Goal: Task Accomplishment & Management: Use online tool/utility

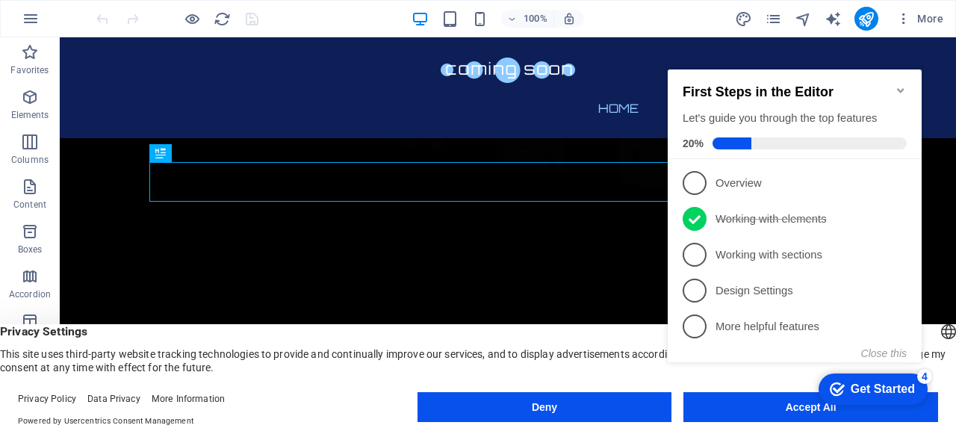
click at [901, 84] on icon "Minimize checklist" at bounding box center [901, 90] width 12 height 12
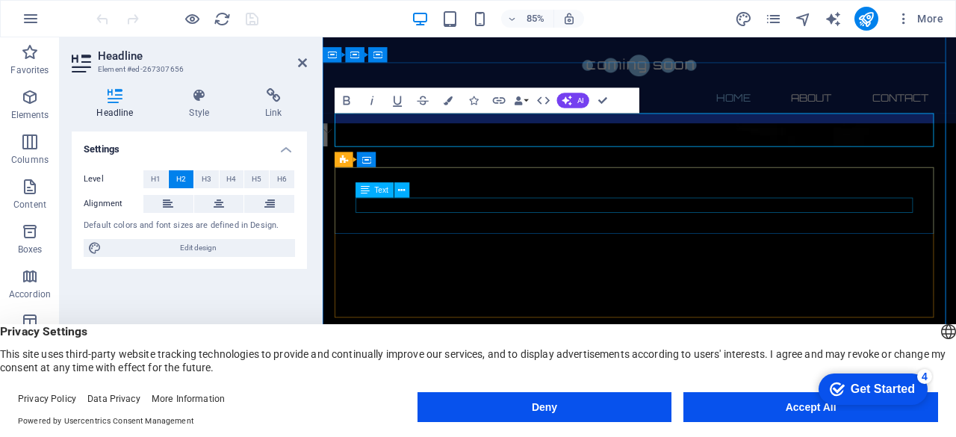
scroll to position [36, 0]
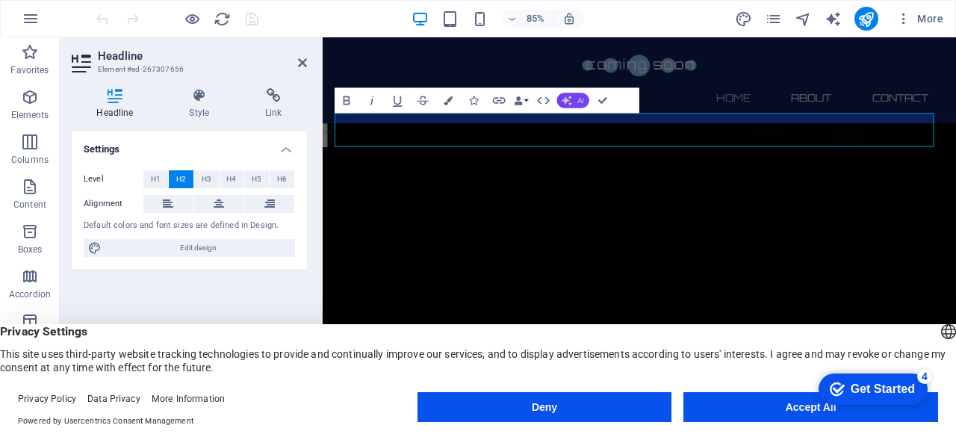
click at [572, 104] on icon "button" at bounding box center [567, 100] width 10 height 10
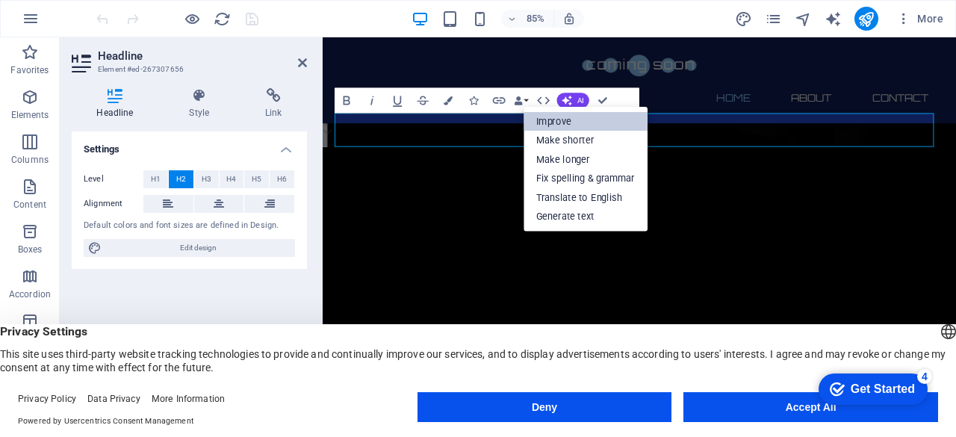
click at [565, 123] on link "Improve" at bounding box center [586, 120] width 124 height 19
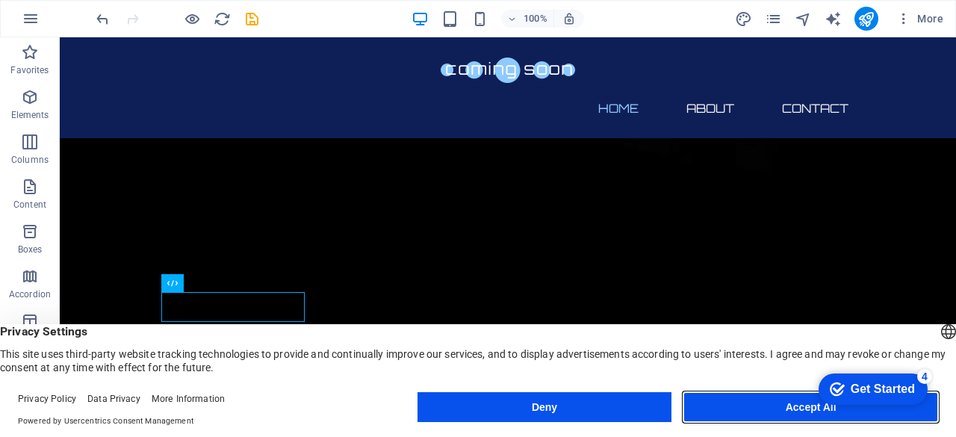
click at [784, 410] on button "Accept All" at bounding box center [811, 407] width 255 height 30
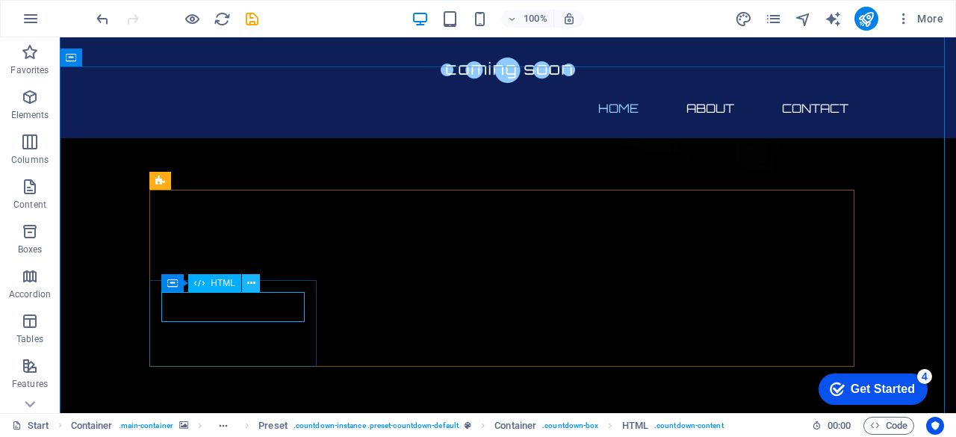
click at [251, 286] on icon at bounding box center [251, 284] width 8 height 16
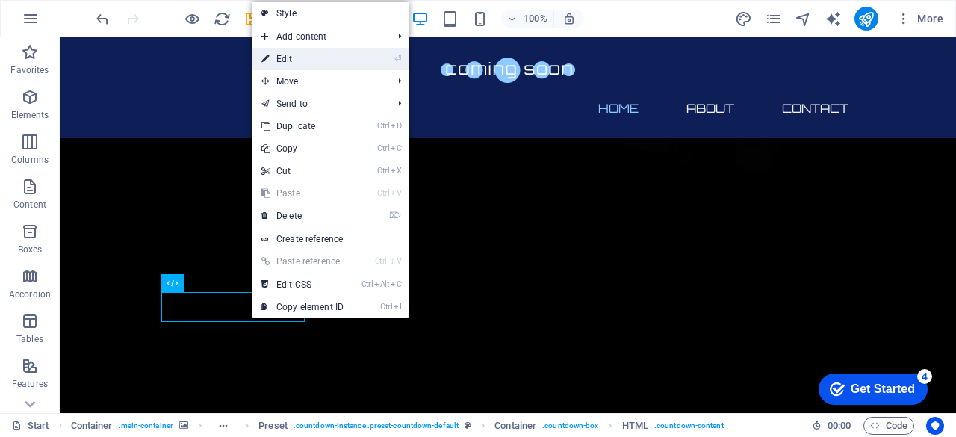
click at [312, 65] on link "⏎ Edit" at bounding box center [303, 59] width 100 height 22
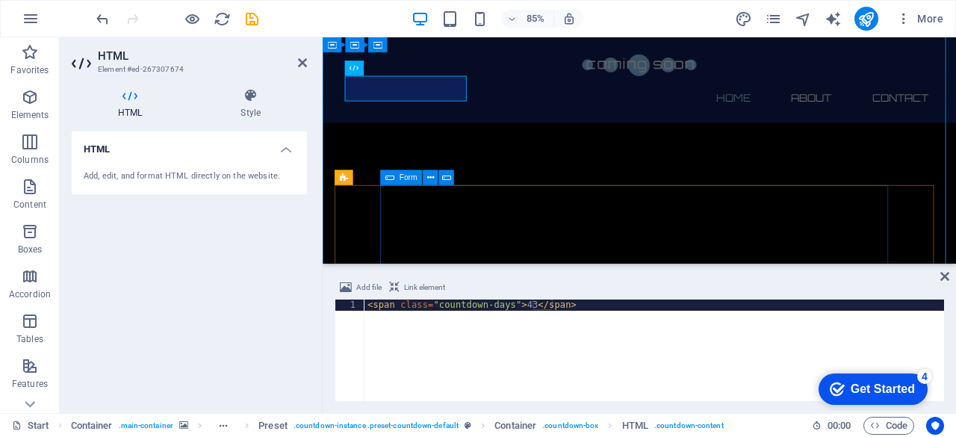
scroll to position [246, 0]
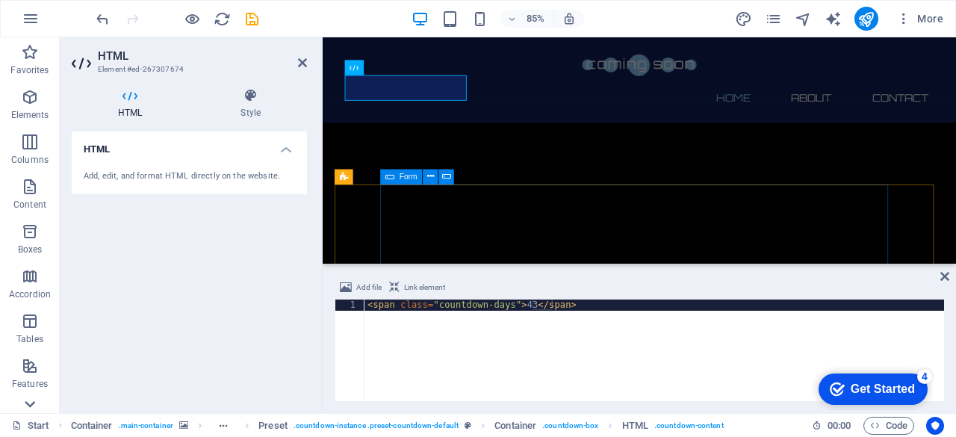
click at [28, 57] on icon at bounding box center [29, 46] width 21 height 21
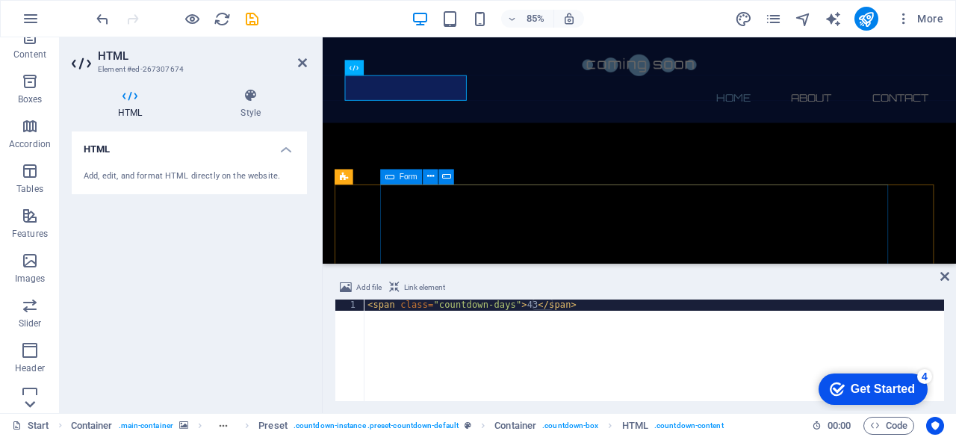
click at [28, 57] on icon at bounding box center [29, 46] width 21 height 21
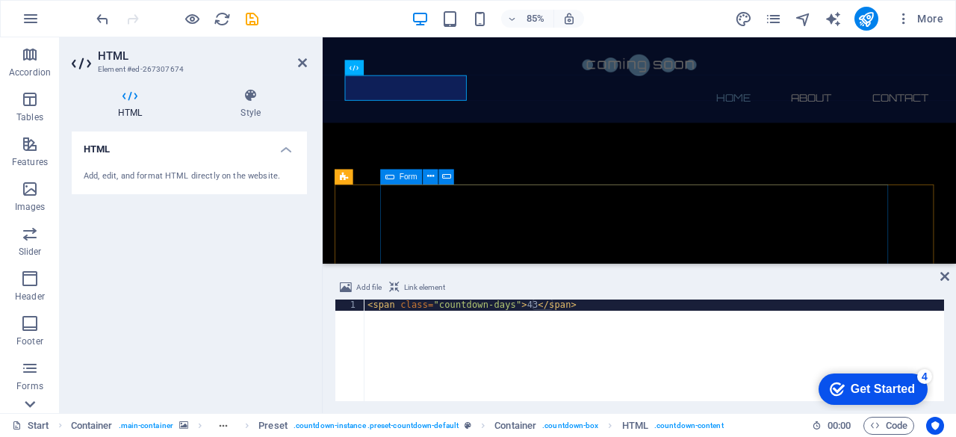
click at [28, 57] on icon at bounding box center [29, 46] width 21 height 21
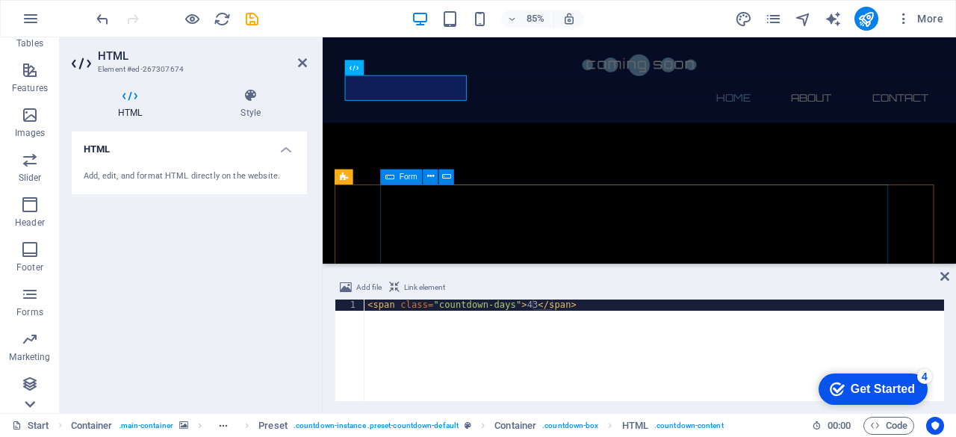
click at [28, 57] on icon at bounding box center [29, 46] width 21 height 21
click at [28, 409] on span "Collections" at bounding box center [30, 393] width 60 height 36
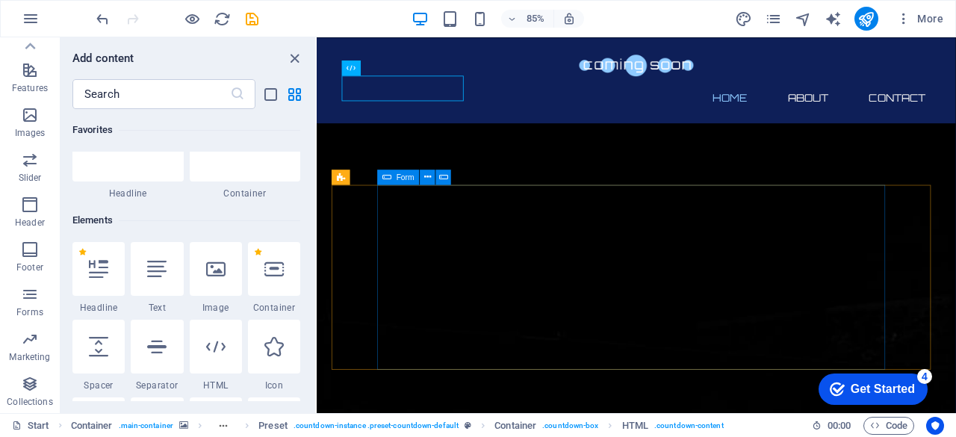
scroll to position [0, 0]
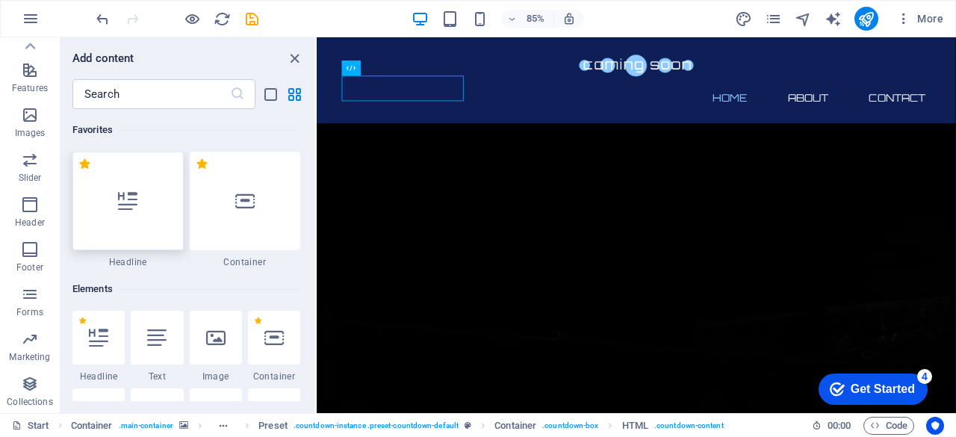
click at [128, 213] on div at bounding box center [127, 201] width 111 height 99
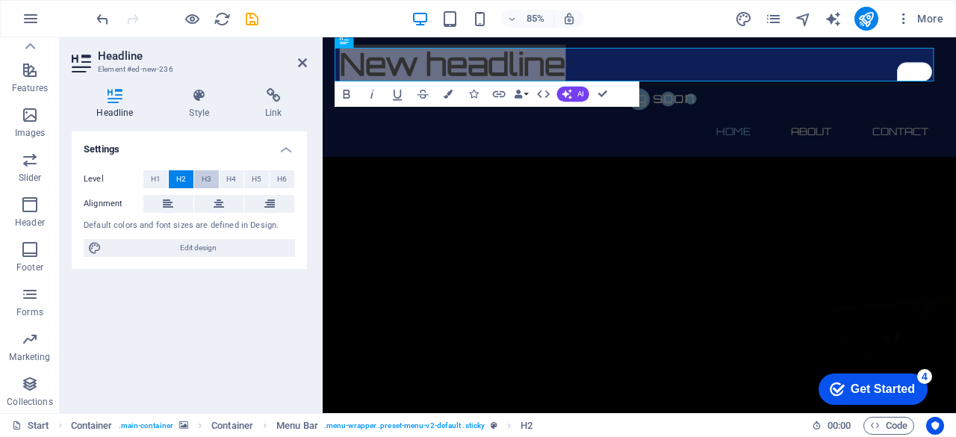
click at [208, 177] on span "H3" at bounding box center [207, 179] width 10 height 18
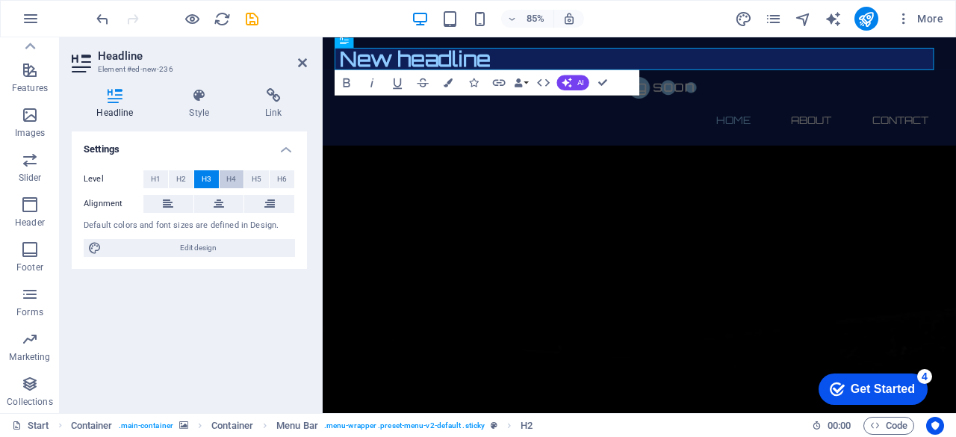
click at [232, 178] on span "H4" at bounding box center [231, 179] width 10 height 18
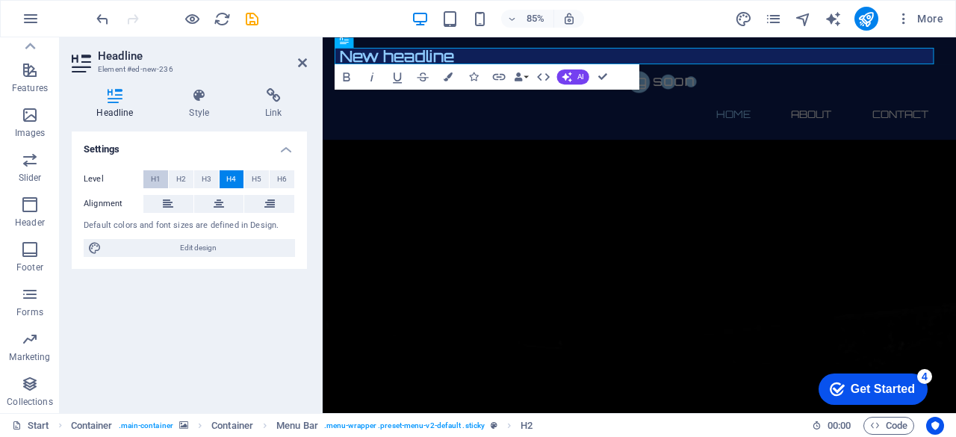
click at [158, 173] on span "H1" at bounding box center [156, 179] width 10 height 18
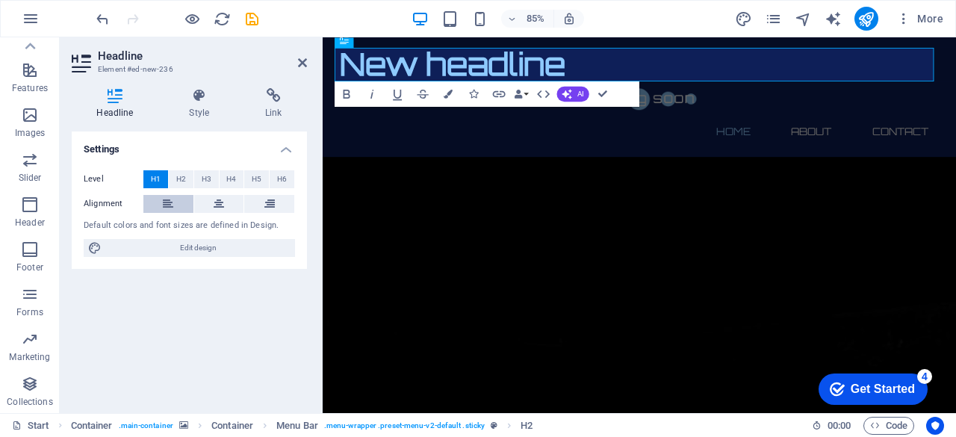
click at [167, 200] on icon at bounding box center [168, 204] width 10 height 18
click at [193, 94] on icon at bounding box center [199, 95] width 70 height 15
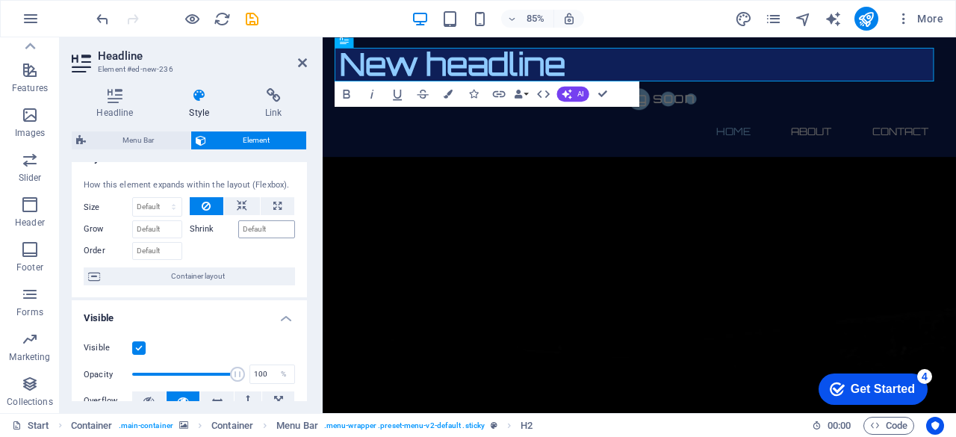
scroll to position [22, 0]
click at [239, 204] on icon at bounding box center [242, 205] width 10 height 18
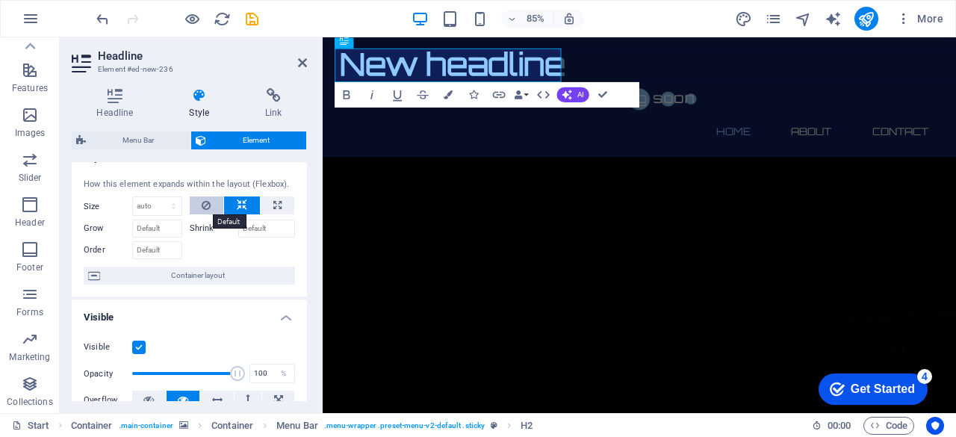
click at [211, 204] on button at bounding box center [207, 205] width 34 height 18
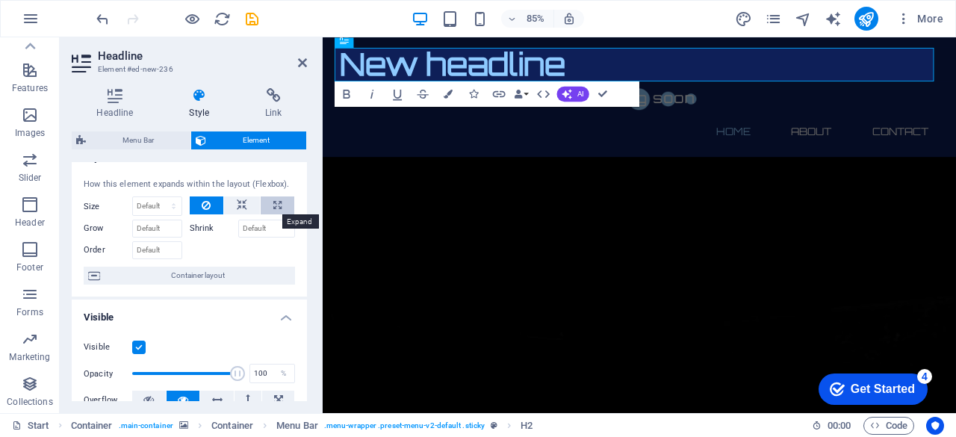
click at [274, 201] on icon at bounding box center [277, 205] width 8 height 18
type input "100"
select select "%"
click at [242, 205] on icon at bounding box center [242, 205] width 10 height 18
select select "DISABLED_OPTION_VALUE"
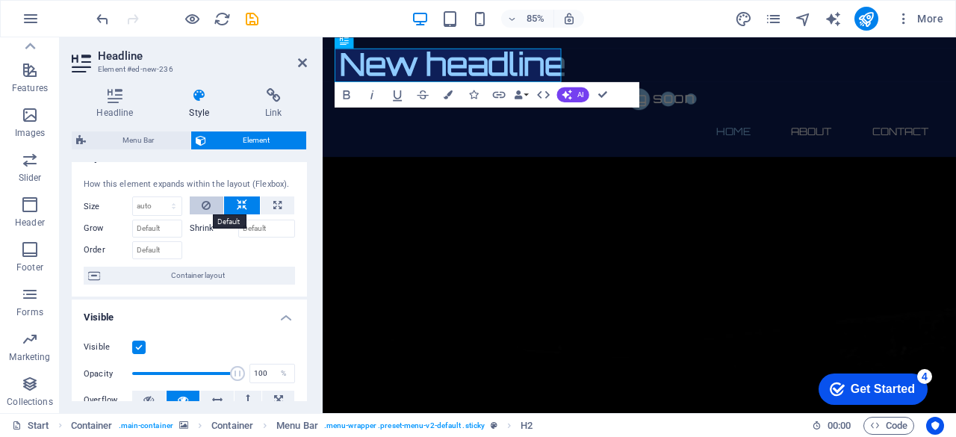
click at [210, 205] on button at bounding box center [207, 205] width 34 height 18
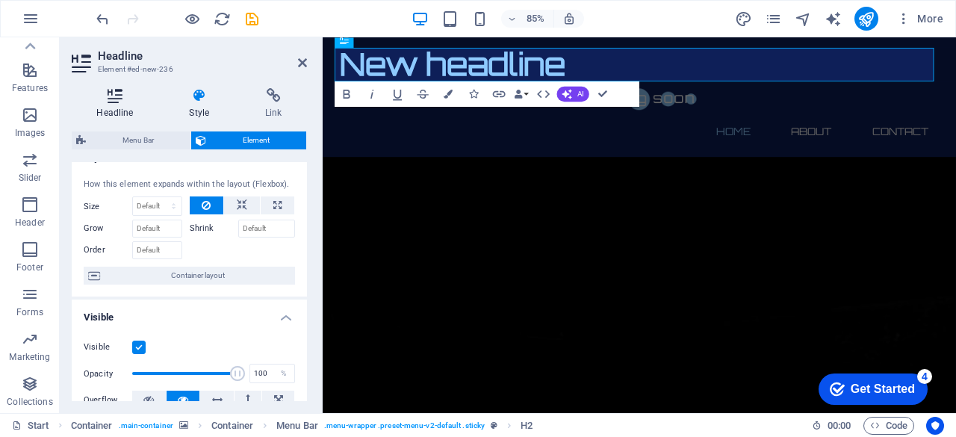
click at [120, 97] on icon at bounding box center [115, 95] width 87 height 15
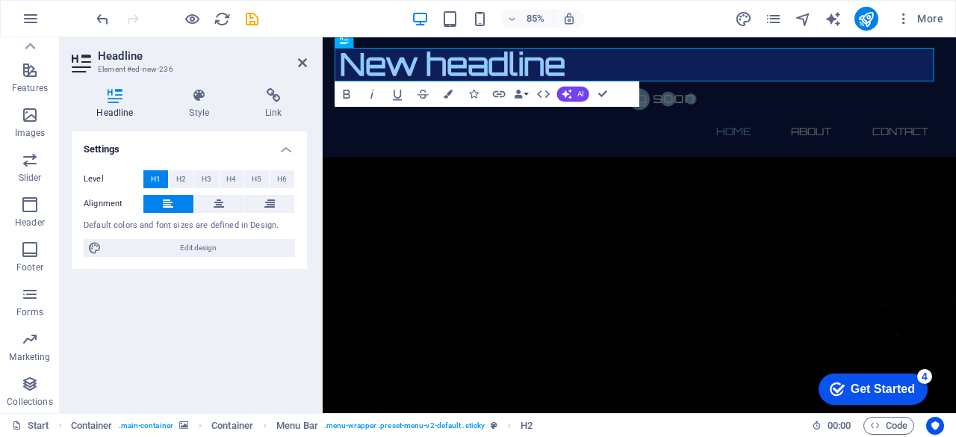
click at [851, 389] on div "Get Started" at bounding box center [883, 389] width 64 height 13
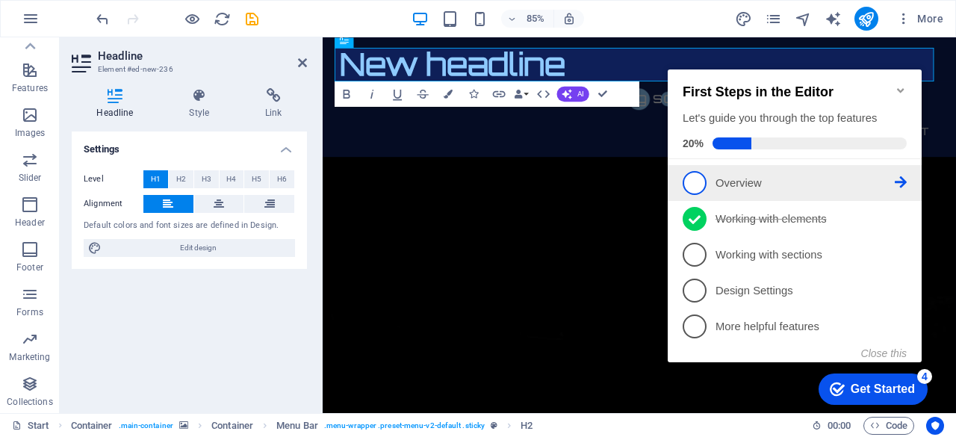
click at [734, 179] on p "Overview - incomplete" at bounding box center [805, 184] width 179 height 16
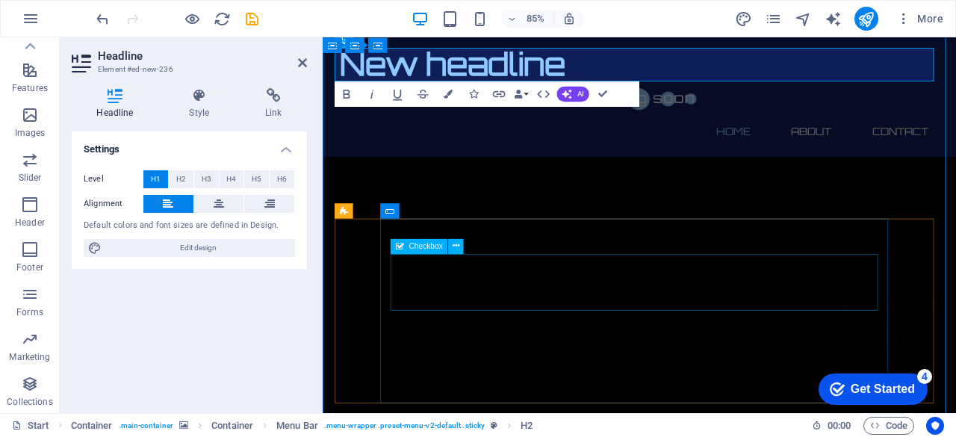
scroll to position [0, 0]
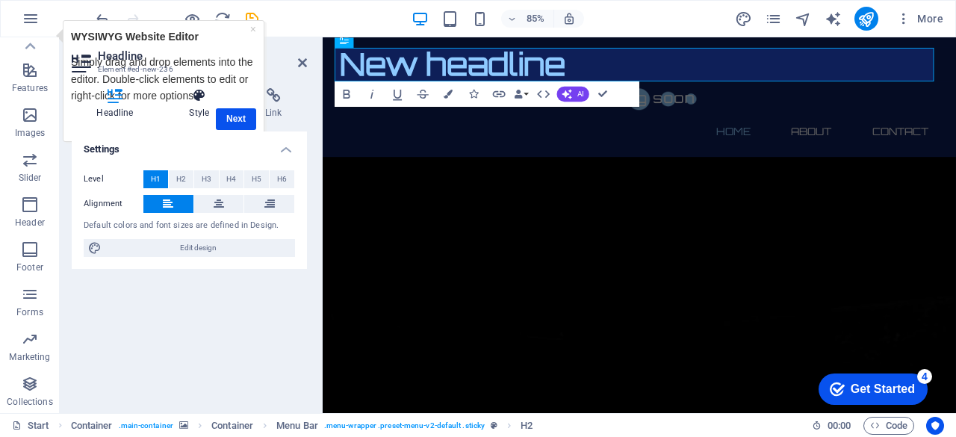
click at [227, 114] on h4 "Style" at bounding box center [202, 103] width 76 height 31
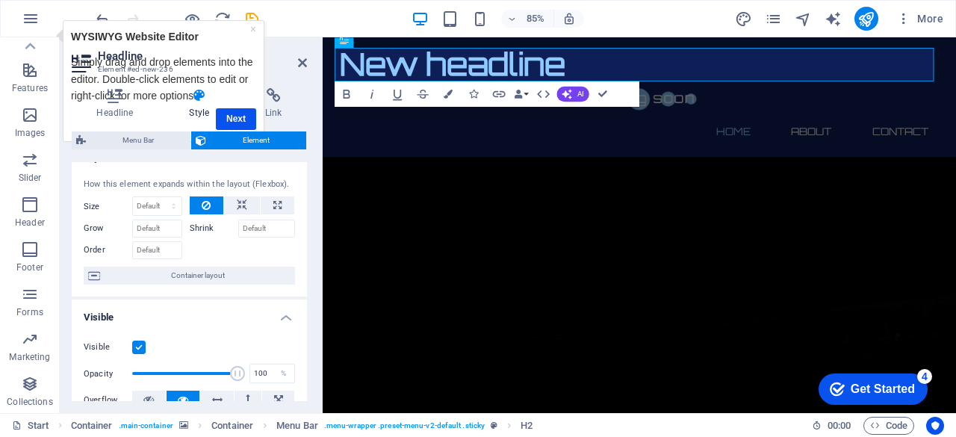
click at [238, 121] on div "Headline Style Link Settings Level H1 H2 H3 H4 H5 H6 Alignment Default colors a…" at bounding box center [189, 244] width 235 height 313
click at [255, 28] on link "×" at bounding box center [253, 28] width 6 height 12
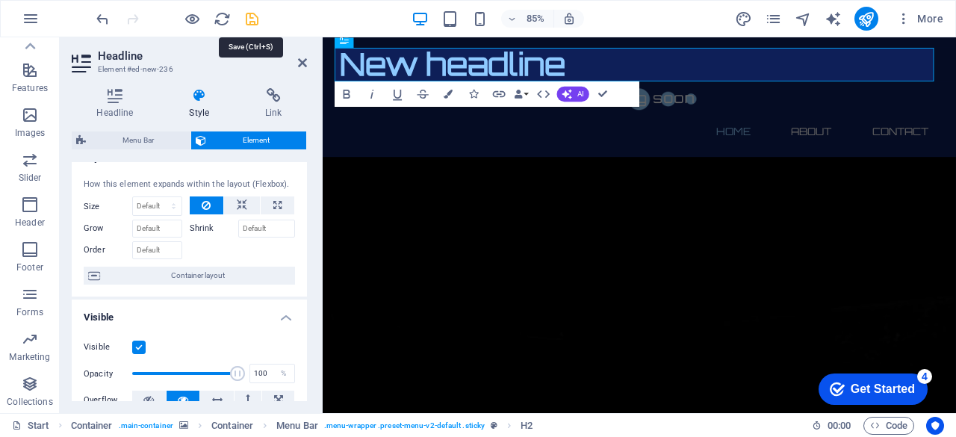
click at [253, 16] on icon "save" at bounding box center [252, 18] width 17 height 17
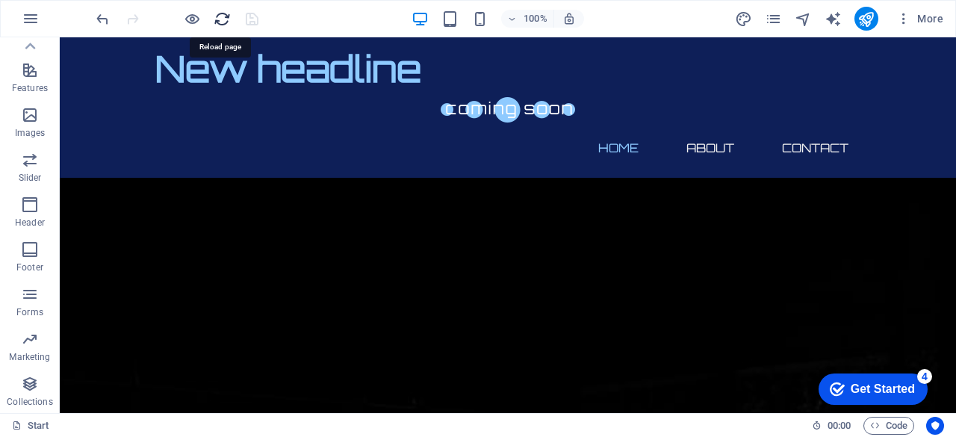
click at [226, 16] on icon "reload" at bounding box center [222, 18] width 17 height 17
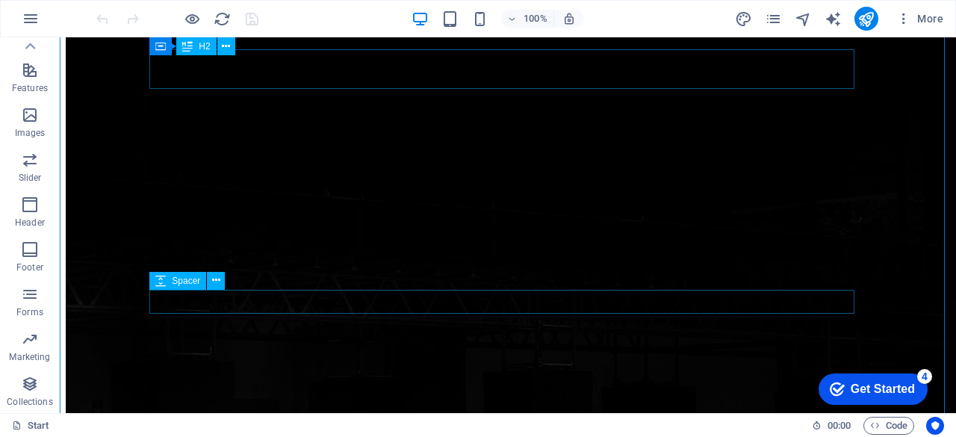
scroll to position [152, 0]
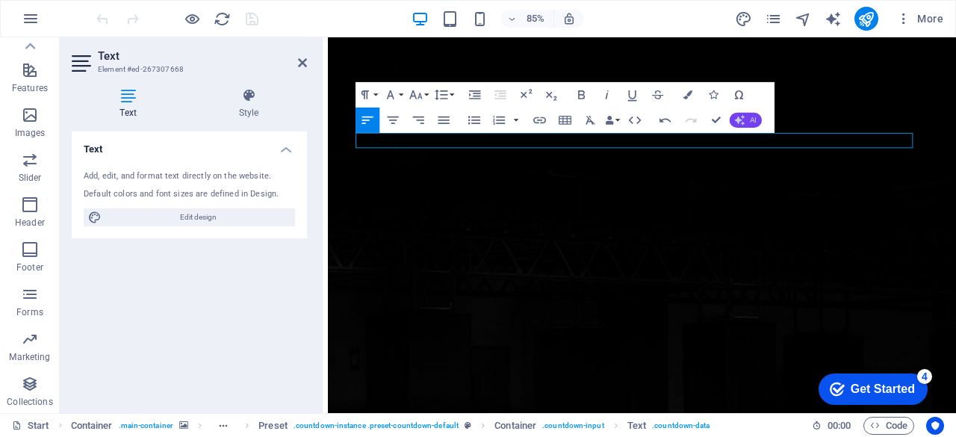
click at [749, 120] on button "AI" at bounding box center [746, 119] width 32 height 15
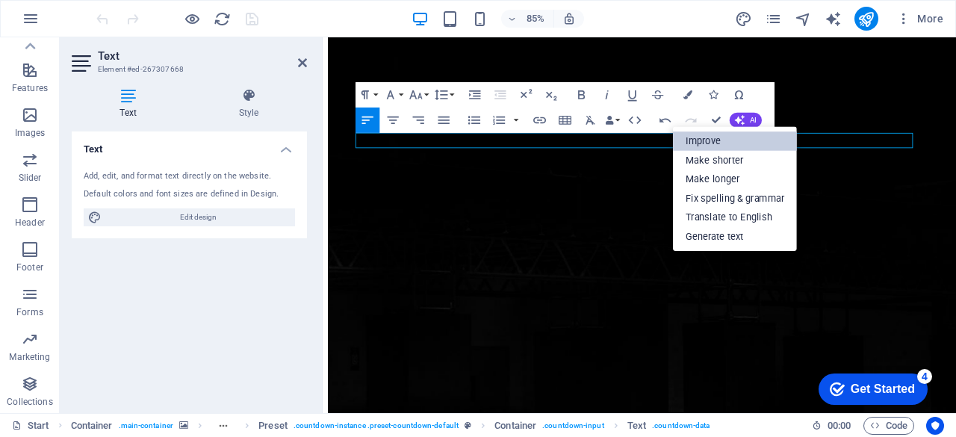
click at [734, 138] on link "Improve" at bounding box center [735, 140] width 124 height 19
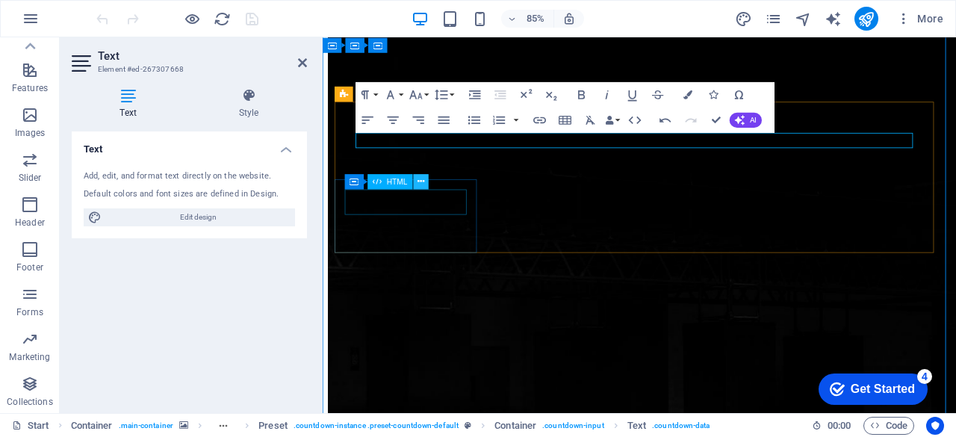
click at [421, 182] on icon at bounding box center [421, 181] width 7 height 13
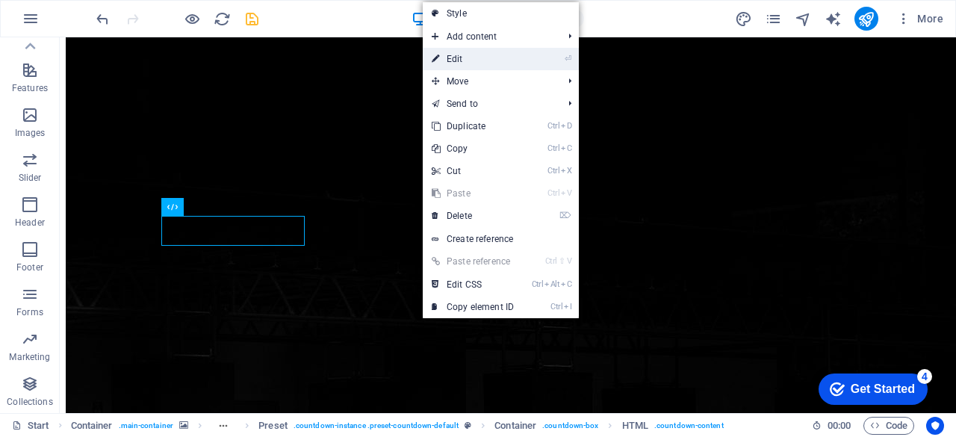
click at [480, 55] on link "⏎ Edit" at bounding box center [473, 59] width 100 height 22
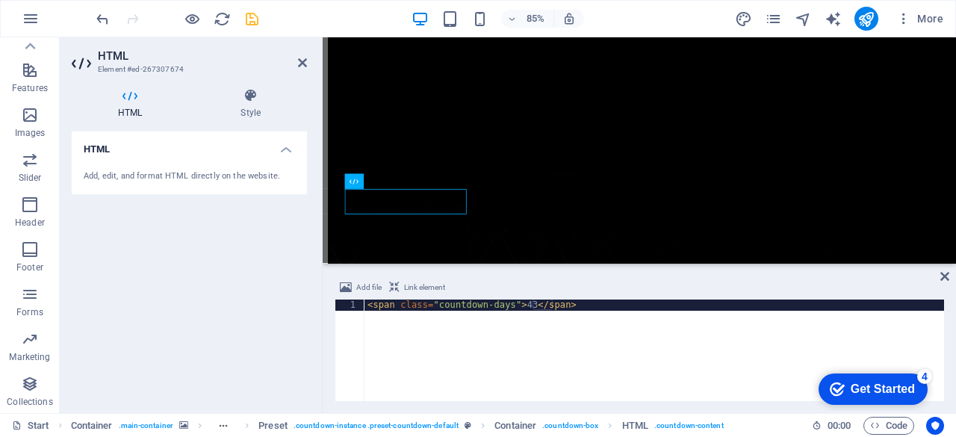
click at [877, 379] on div "checkmark Get Started 4" at bounding box center [873, 389] width 109 height 31
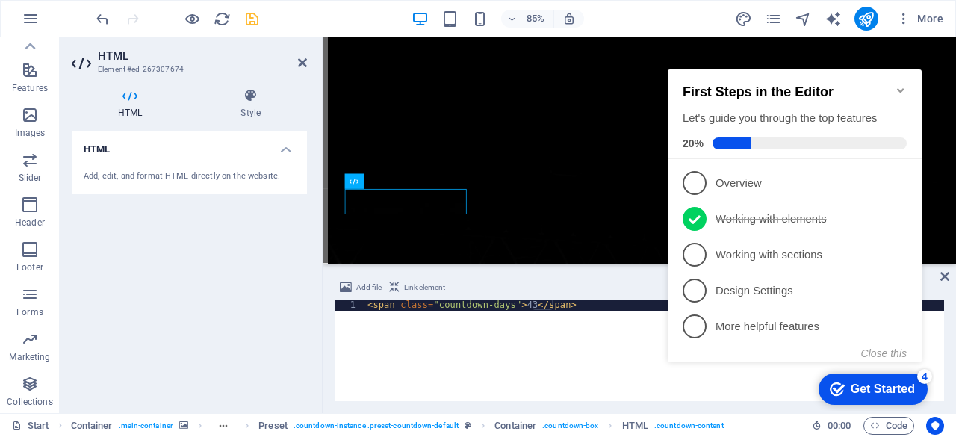
click at [901, 84] on icon "Minimize checklist" at bounding box center [901, 90] width 12 height 12
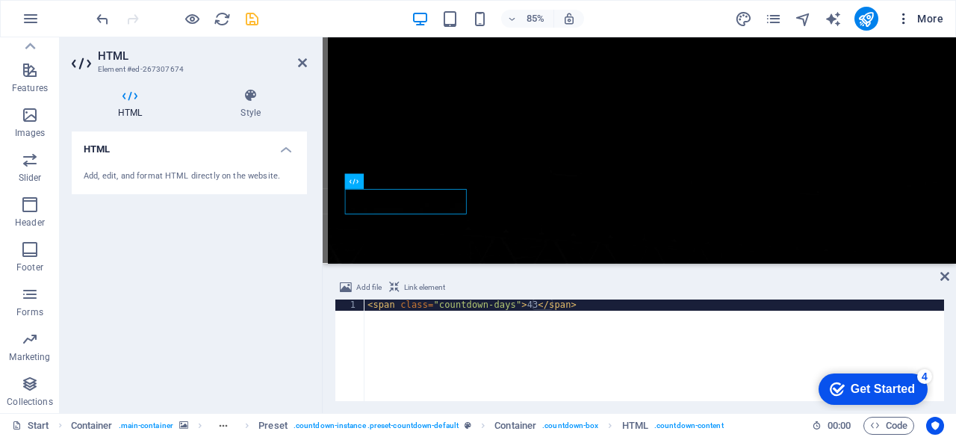
click at [923, 22] on span "More" at bounding box center [919, 18] width 47 height 15
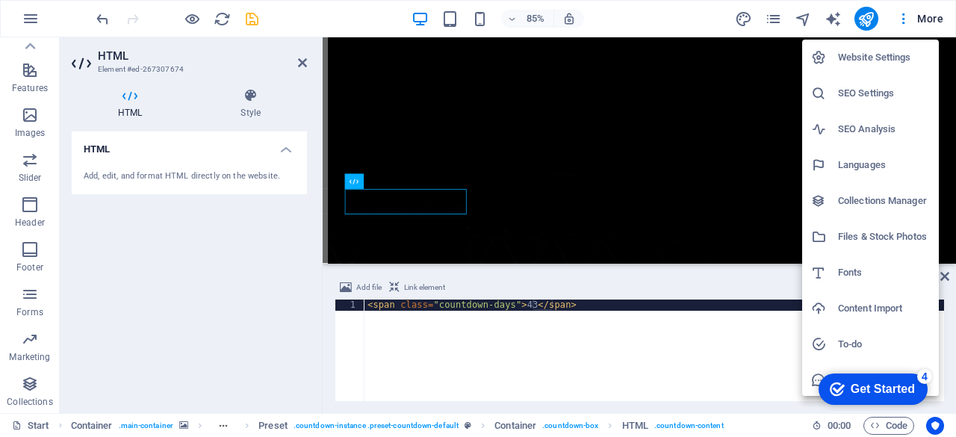
click at [857, 57] on h6 "Website Settings" at bounding box center [884, 58] width 92 height 18
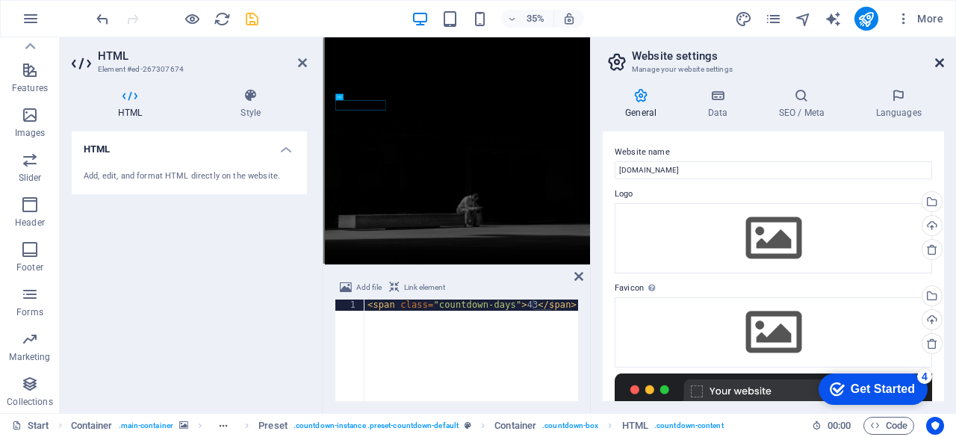
click at [940, 64] on icon at bounding box center [939, 63] width 9 height 12
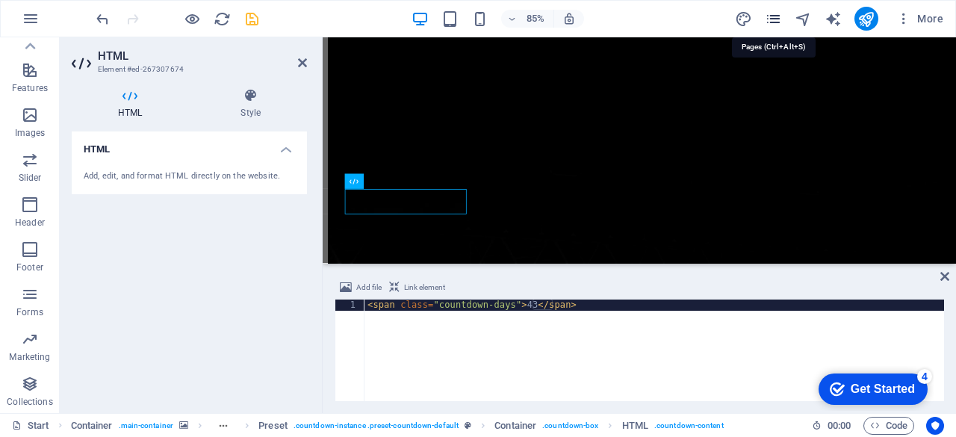
click at [780, 19] on icon "pages" at bounding box center [773, 18] width 17 height 17
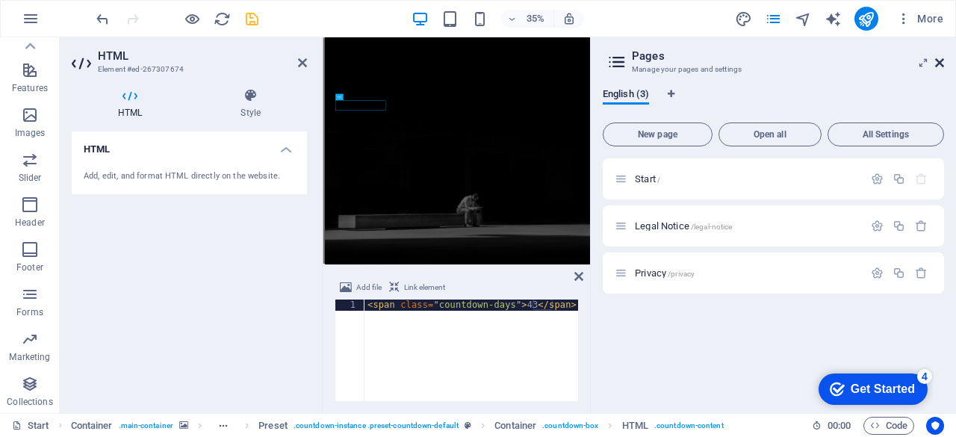
click at [941, 66] on icon at bounding box center [939, 63] width 9 height 12
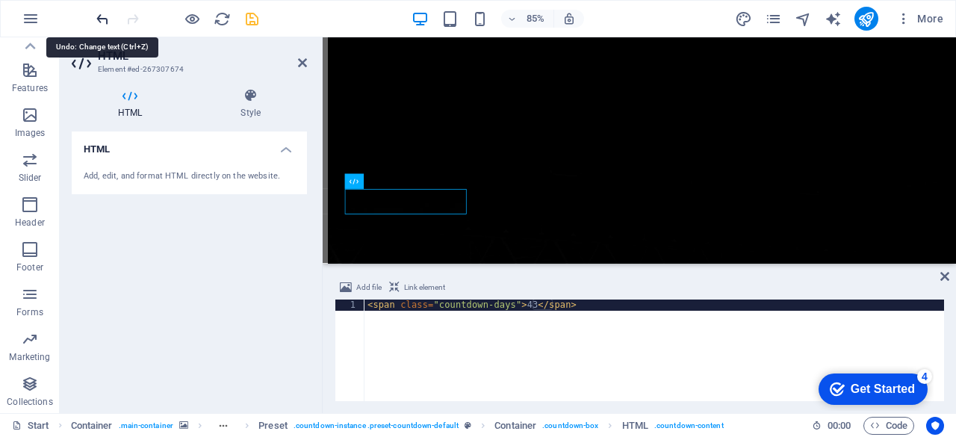
click at [106, 16] on icon "undo" at bounding box center [102, 18] width 17 height 17
click at [303, 66] on icon at bounding box center [302, 63] width 9 height 12
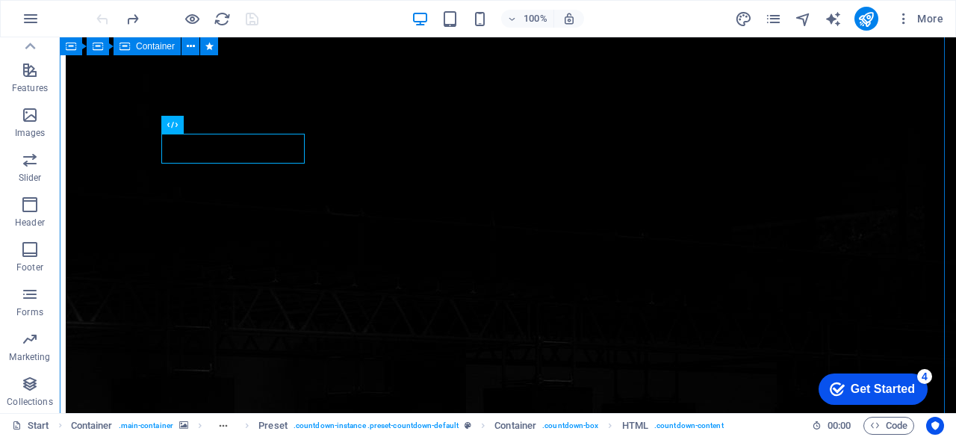
scroll to position [129, 0]
